Goal: Task Accomplishment & Management: Manage account settings

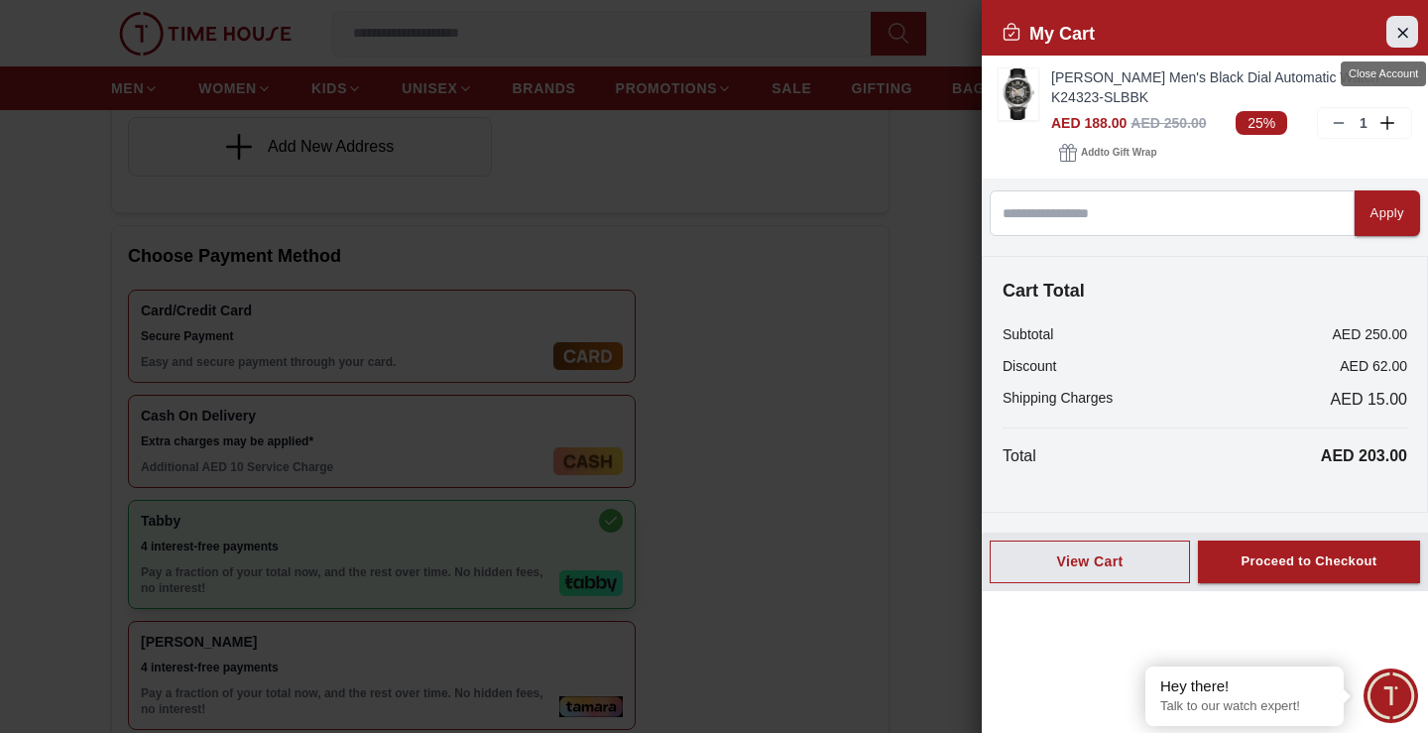
click at [1400, 30] on icon "Close Account" at bounding box center [1402, 32] width 9 height 9
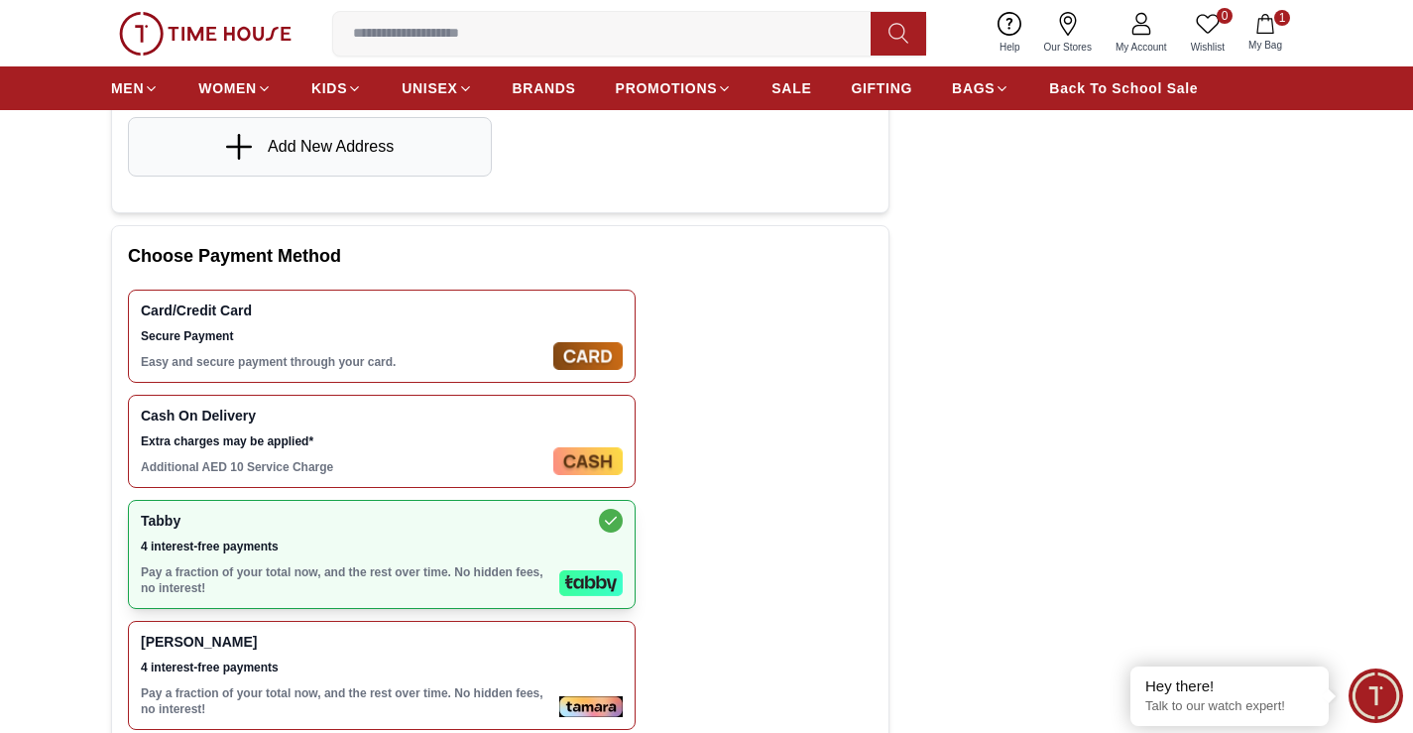
click at [1147, 29] on icon at bounding box center [1141, 24] width 24 height 24
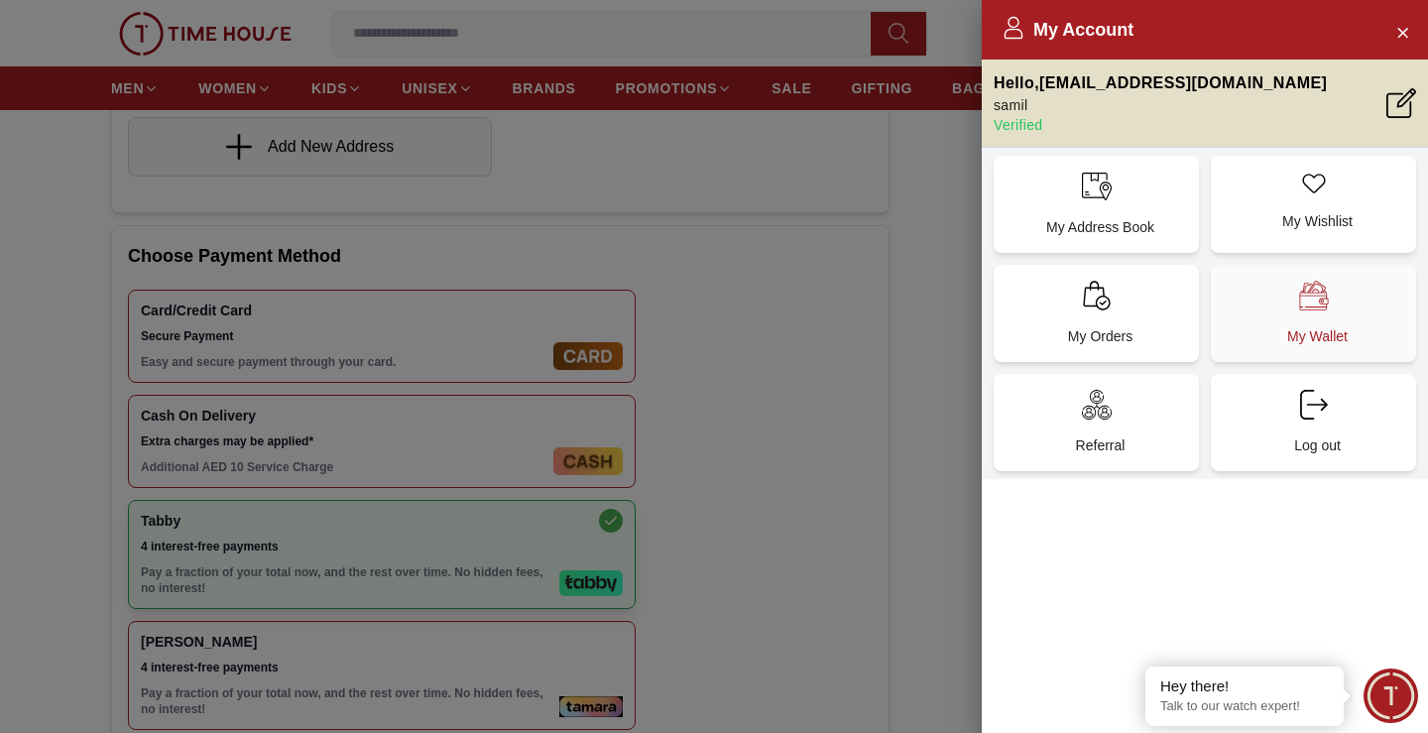
click at [1318, 312] on div "My Wallet" at bounding box center [1313, 313] width 205 height 97
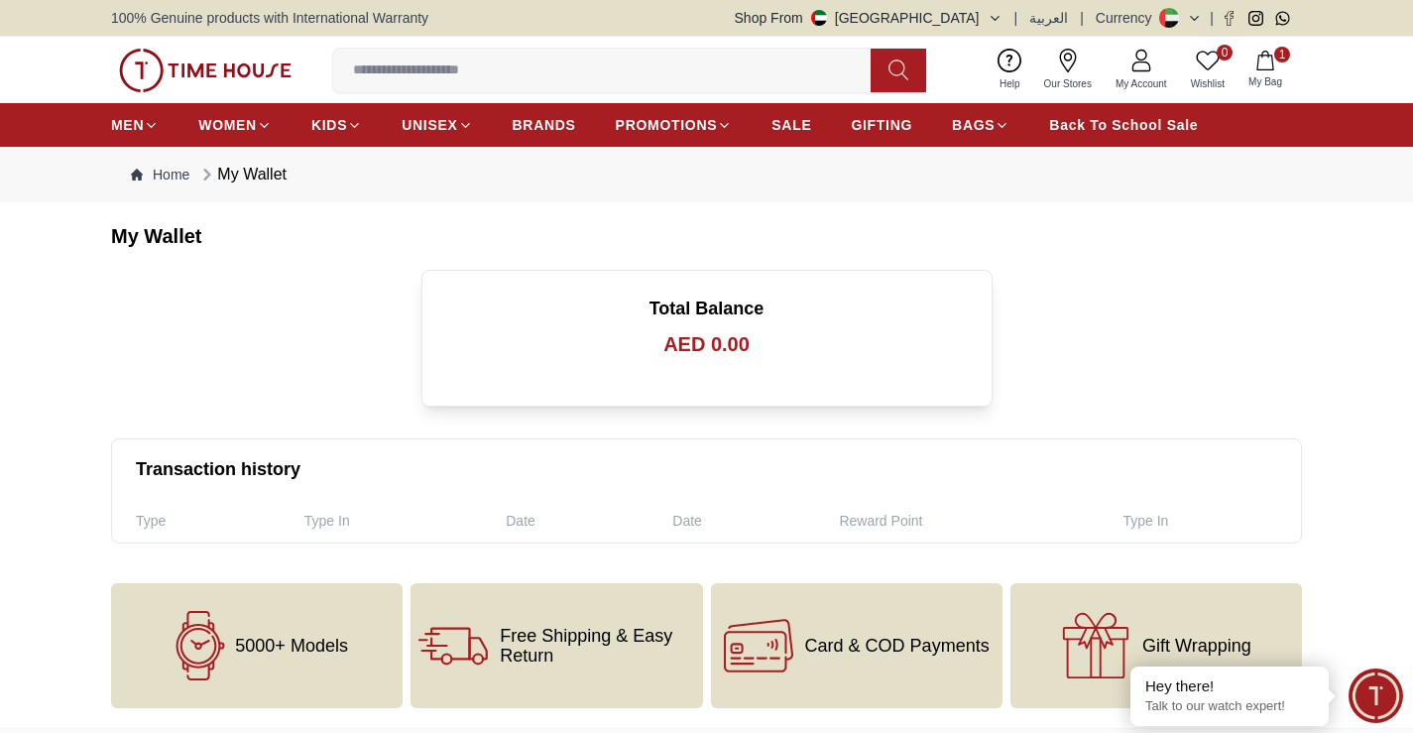
click at [1148, 62] on icon at bounding box center [1141, 61] width 24 height 24
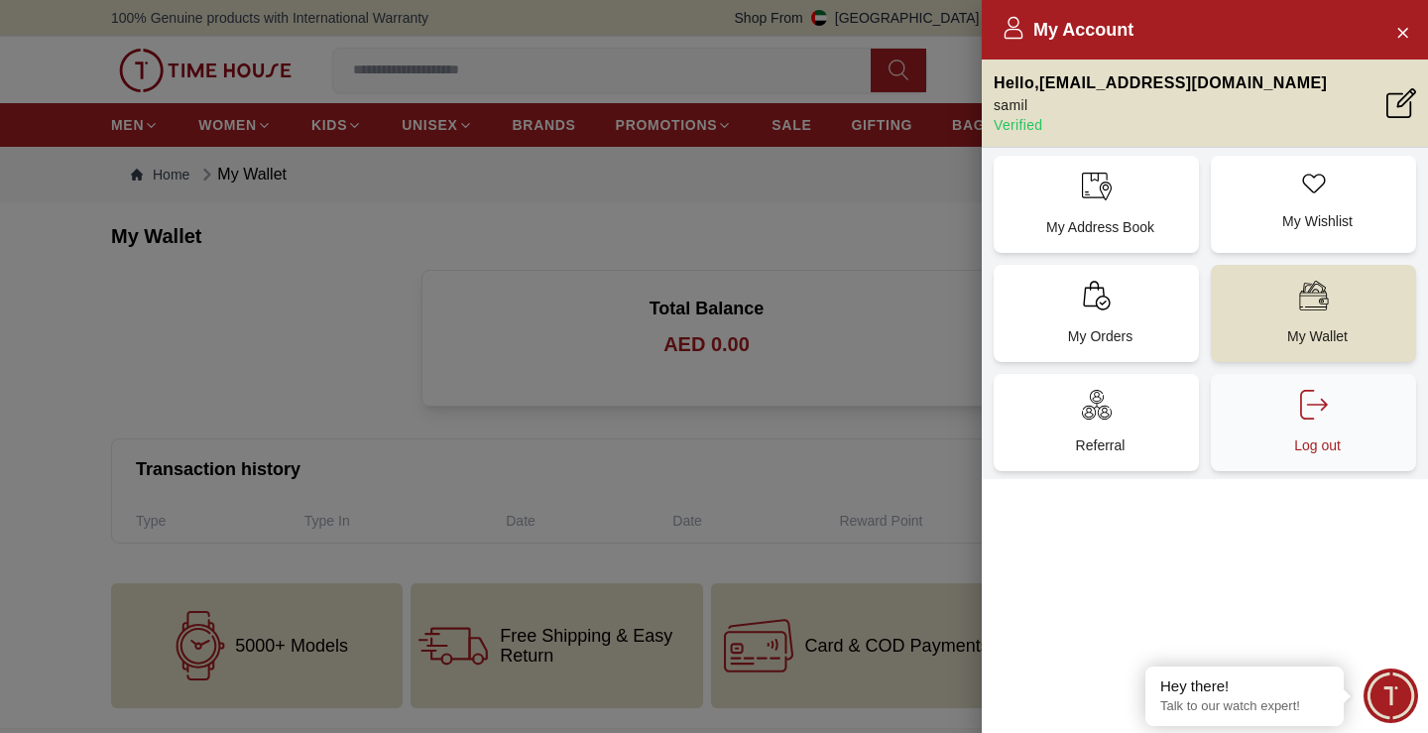
click at [1334, 426] on div "Log out" at bounding box center [1313, 422] width 205 height 97
